Goal: Transaction & Acquisition: Purchase product/service

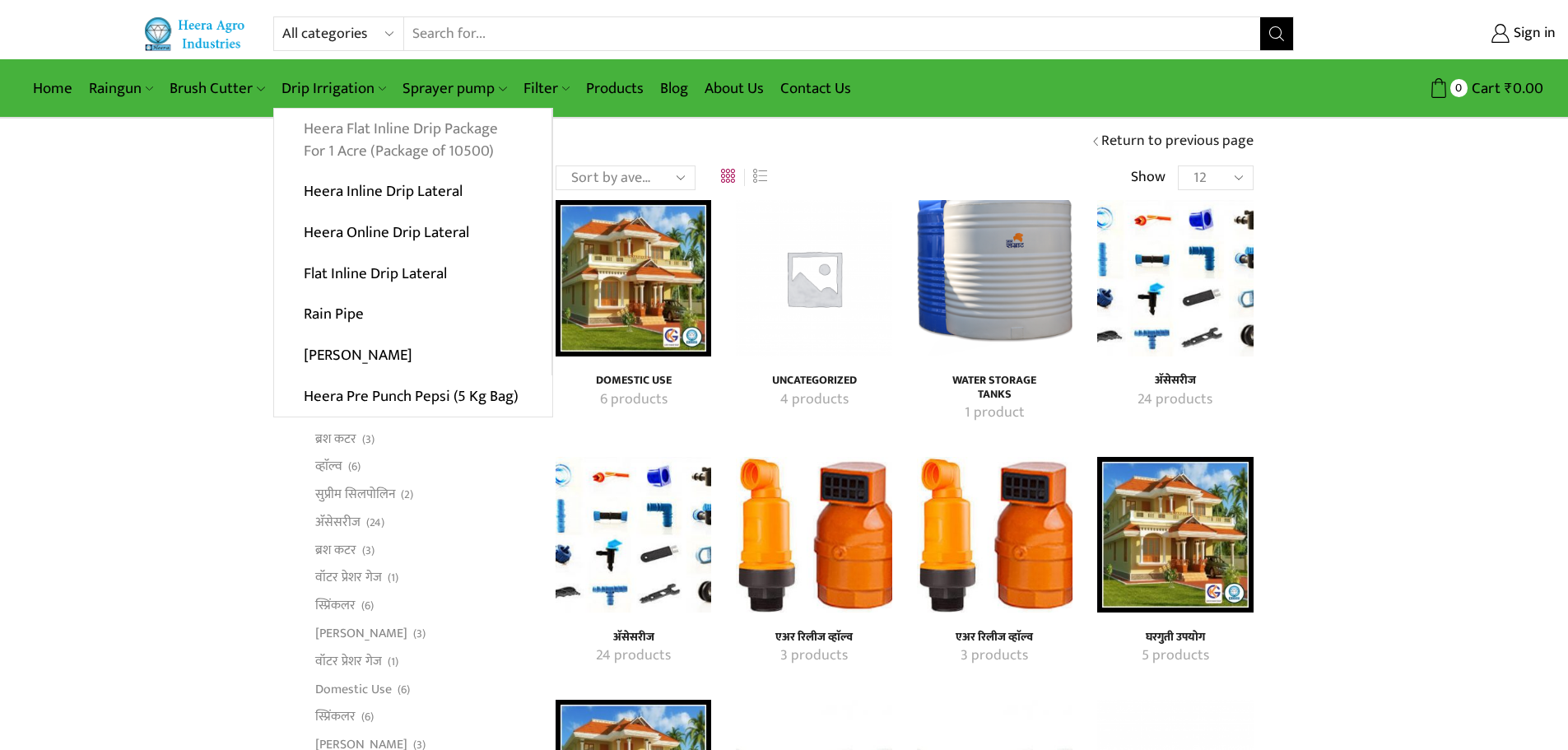
click at [348, 153] on link "Heera Flat Inline Drip Package For 1 Acre (Package of 10500)" at bounding box center [412, 139] width 277 height 63
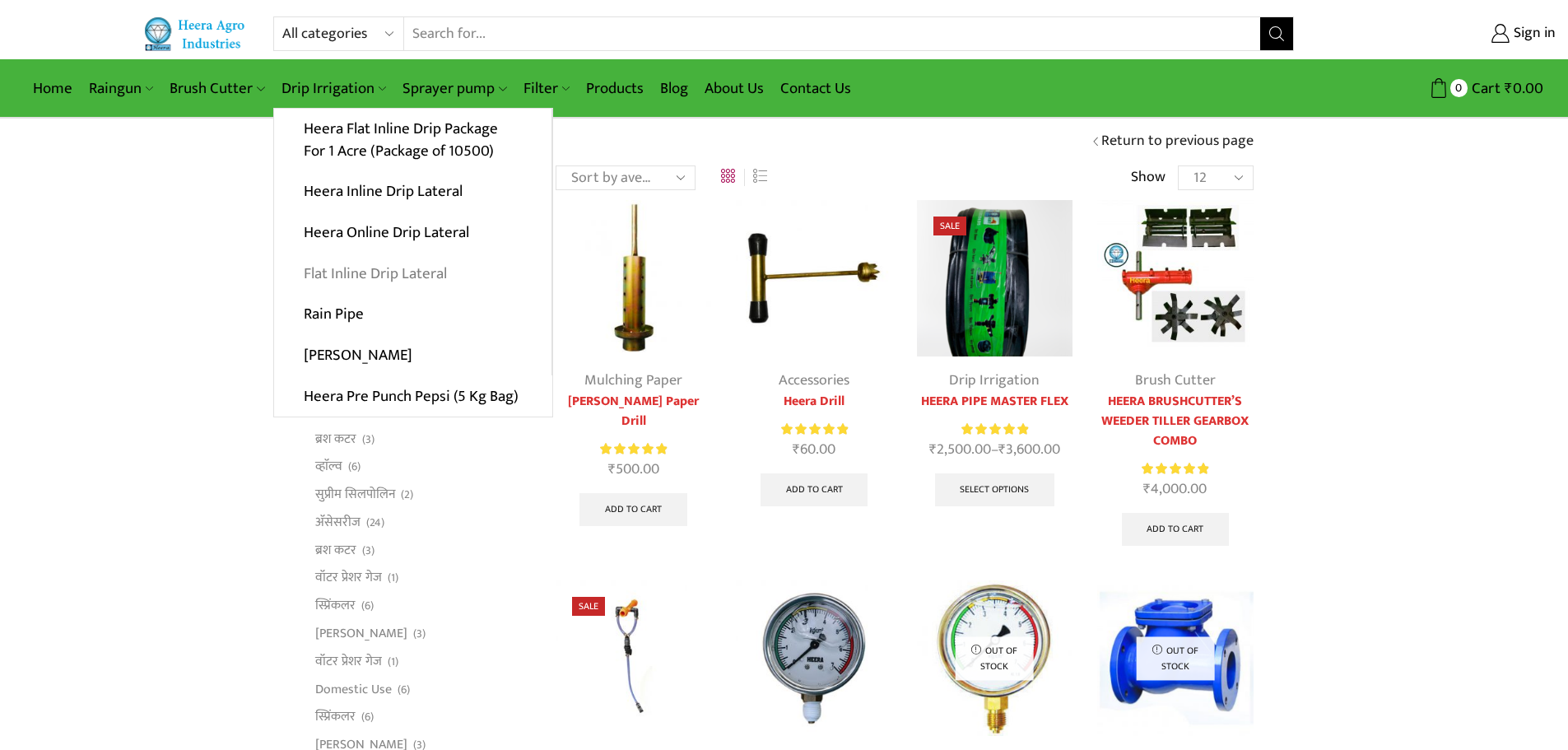
click at [404, 274] on link "Flat Inline Drip Lateral" at bounding box center [412, 273] width 277 height 41
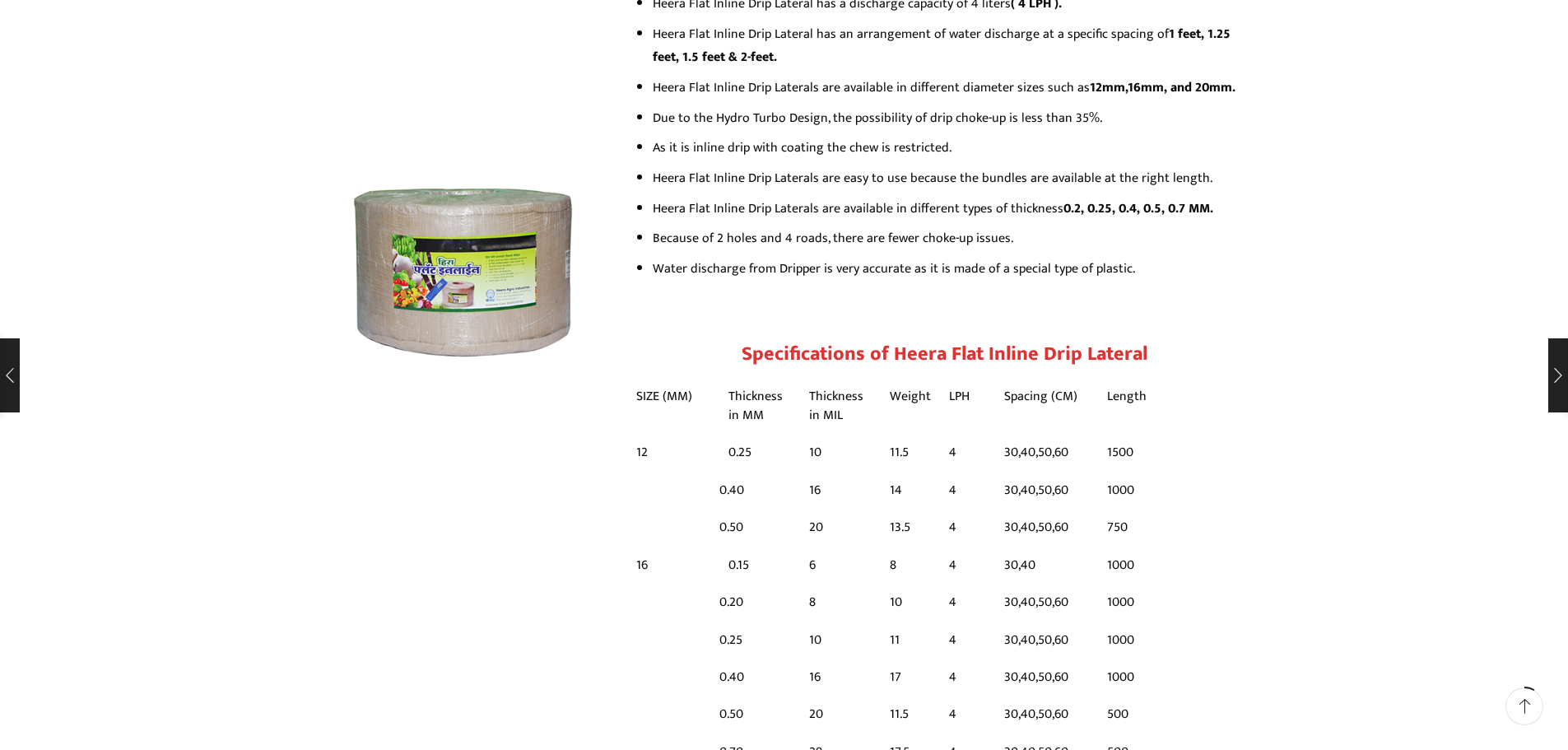
scroll to position [905, 0]
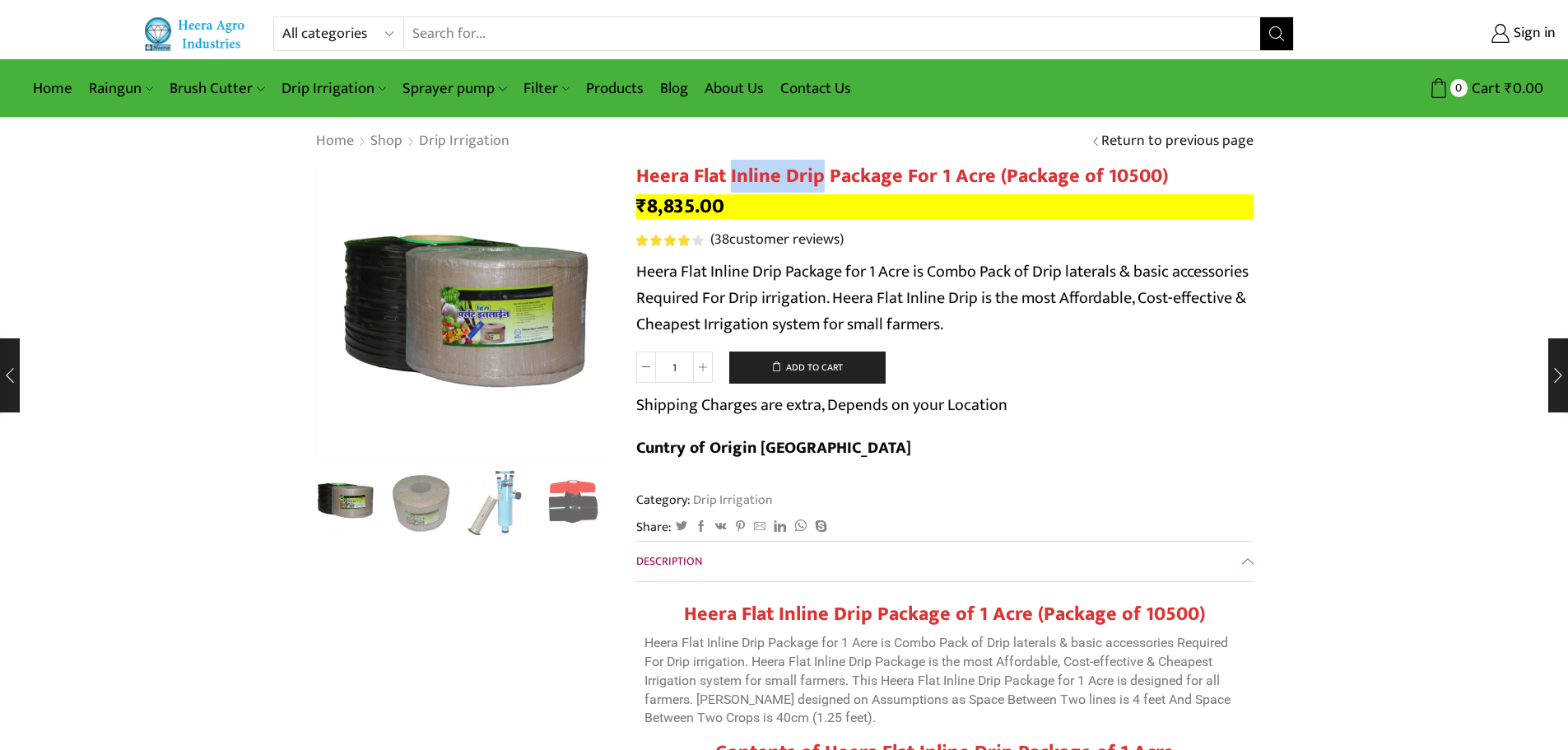
drag, startPoint x: 730, startPoint y: 174, endPoint x: 818, endPoint y: 180, distance: 88.2
click at [818, 180] on h1 "Heera Flat Inline Drip Package For 1 Acre (Package of 10500)" at bounding box center [944, 176] width 617 height 24
copy h1 "Inline Drip"
